Goal: Transaction & Acquisition: Purchase product/service

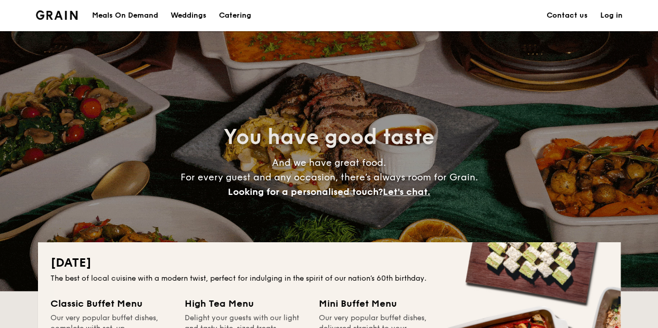
click at [126, 14] on div "Meals On Demand" at bounding box center [125, 15] width 66 height 31
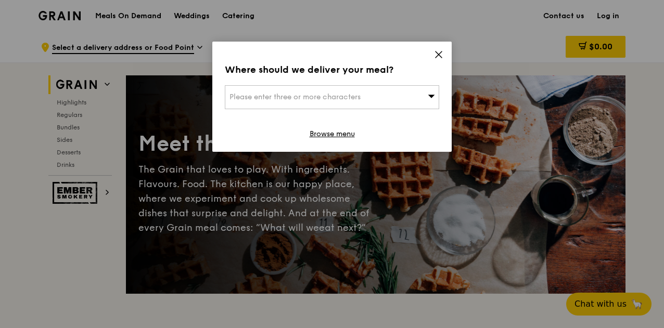
click at [398, 98] on div "Please enter three or more characters" at bounding box center [332, 97] width 214 height 24
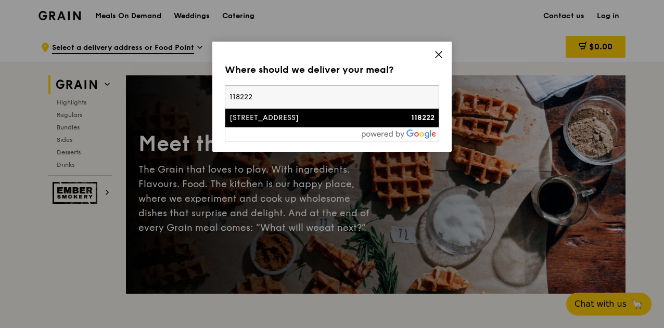
type input "118222"
click at [276, 118] on div "[STREET_ADDRESS]" at bounding box center [306, 118] width 154 height 10
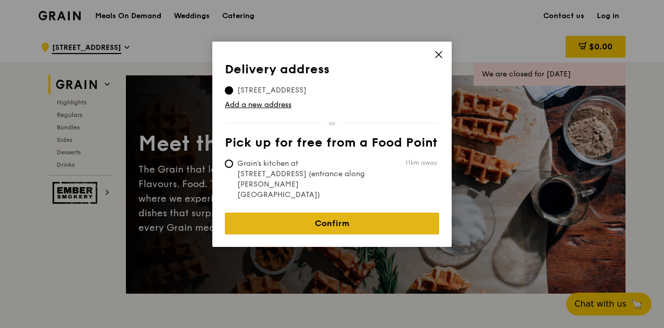
click at [334, 213] on link "Confirm" at bounding box center [332, 224] width 214 height 22
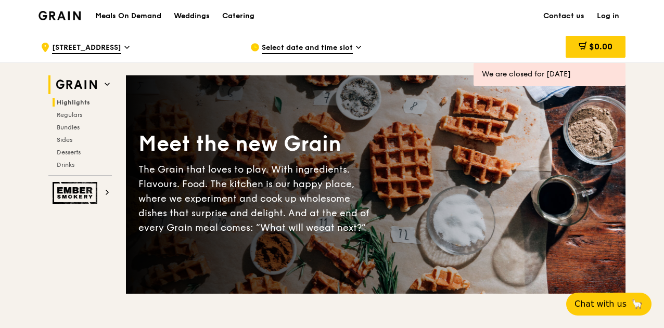
click at [69, 100] on span "Highlights" at bounding box center [73, 102] width 33 height 7
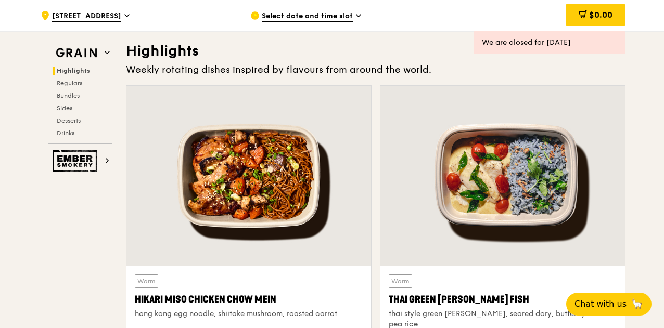
scroll to position [294, 0]
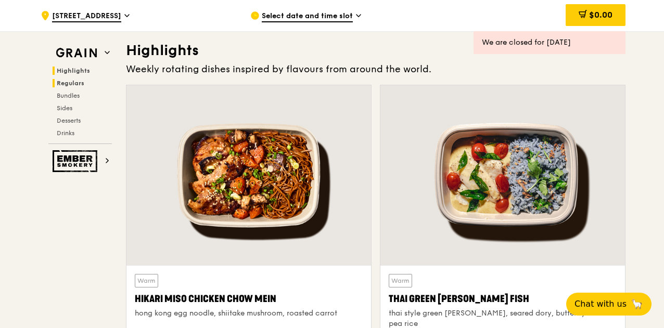
click at [68, 86] on span "Regulars" at bounding box center [71, 83] width 28 height 7
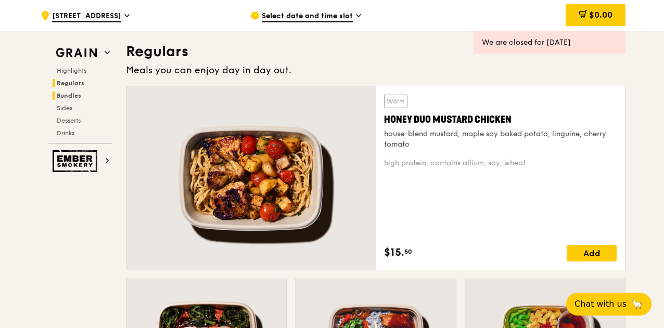
click at [70, 96] on span "Bundles" at bounding box center [69, 95] width 24 height 7
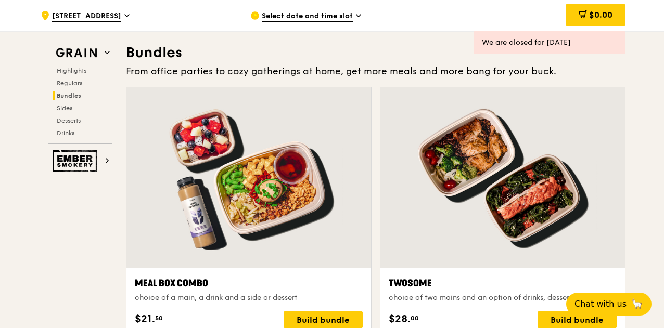
scroll to position [1485, 0]
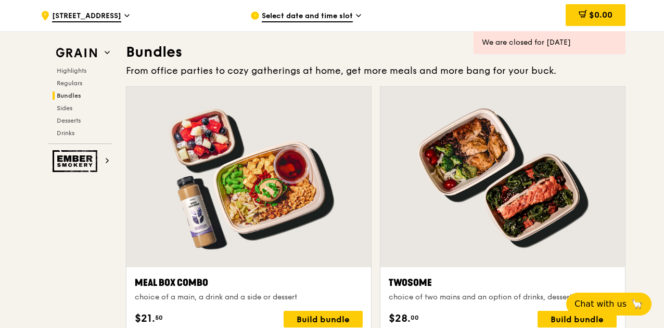
click at [70, 112] on div "Highlights Regulars Bundles Sides Desserts Drinks" at bounding box center [79, 102] width 63 height 71
click at [66, 117] on span "Desserts" at bounding box center [70, 120] width 27 height 7
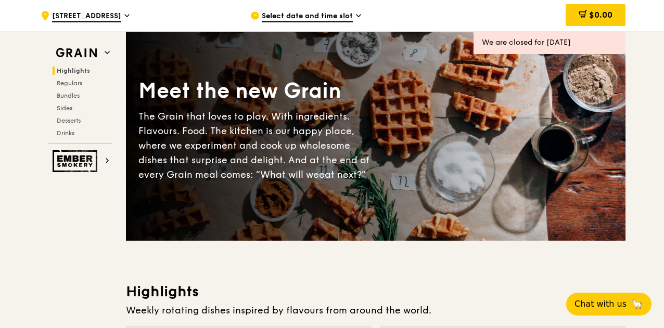
scroll to position [0, 0]
